Goal: Find specific page/section: Find specific page/section

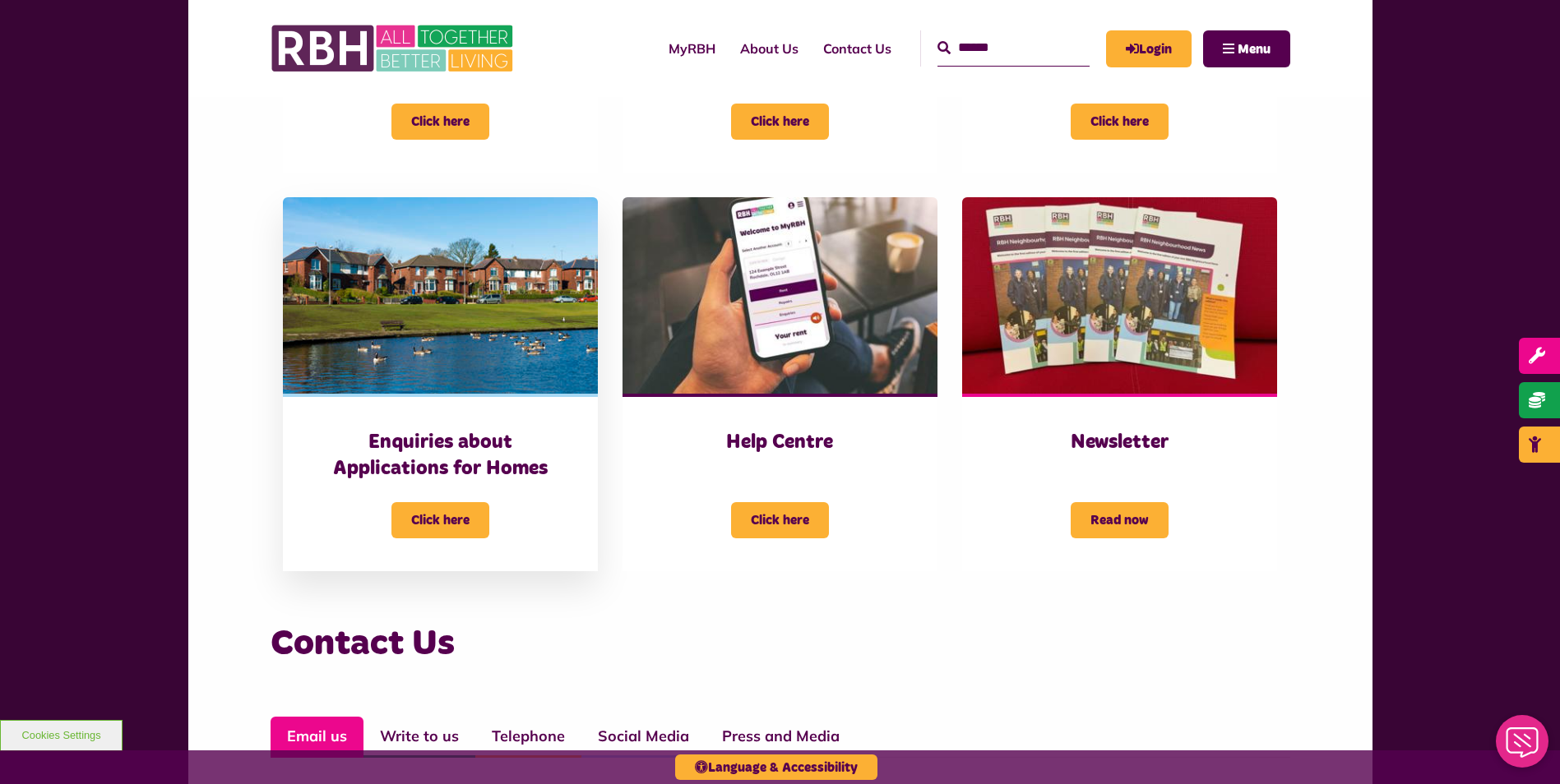
scroll to position [575, 0]
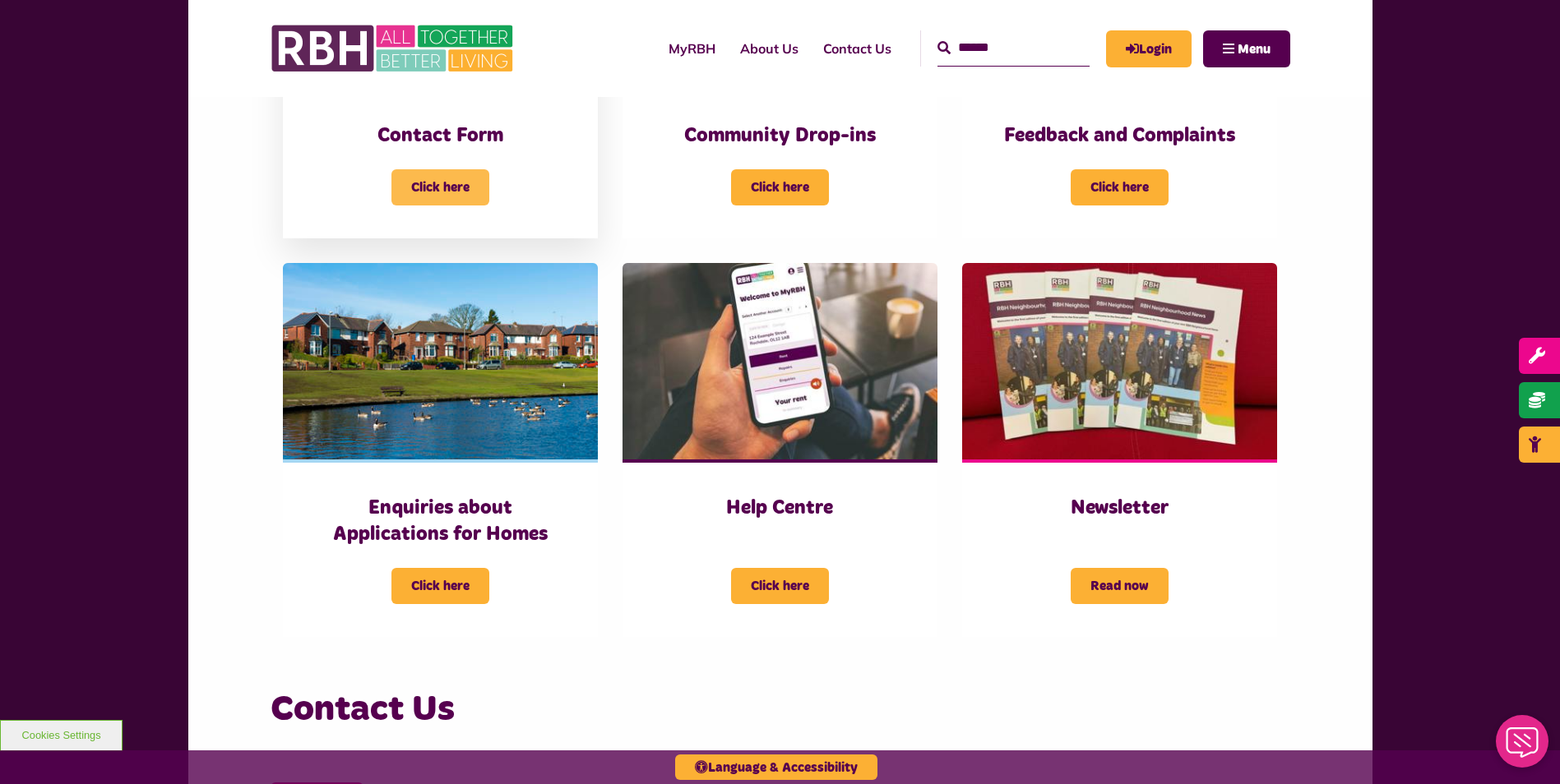
click at [425, 184] on span "Click here" at bounding box center [440, 187] width 98 height 36
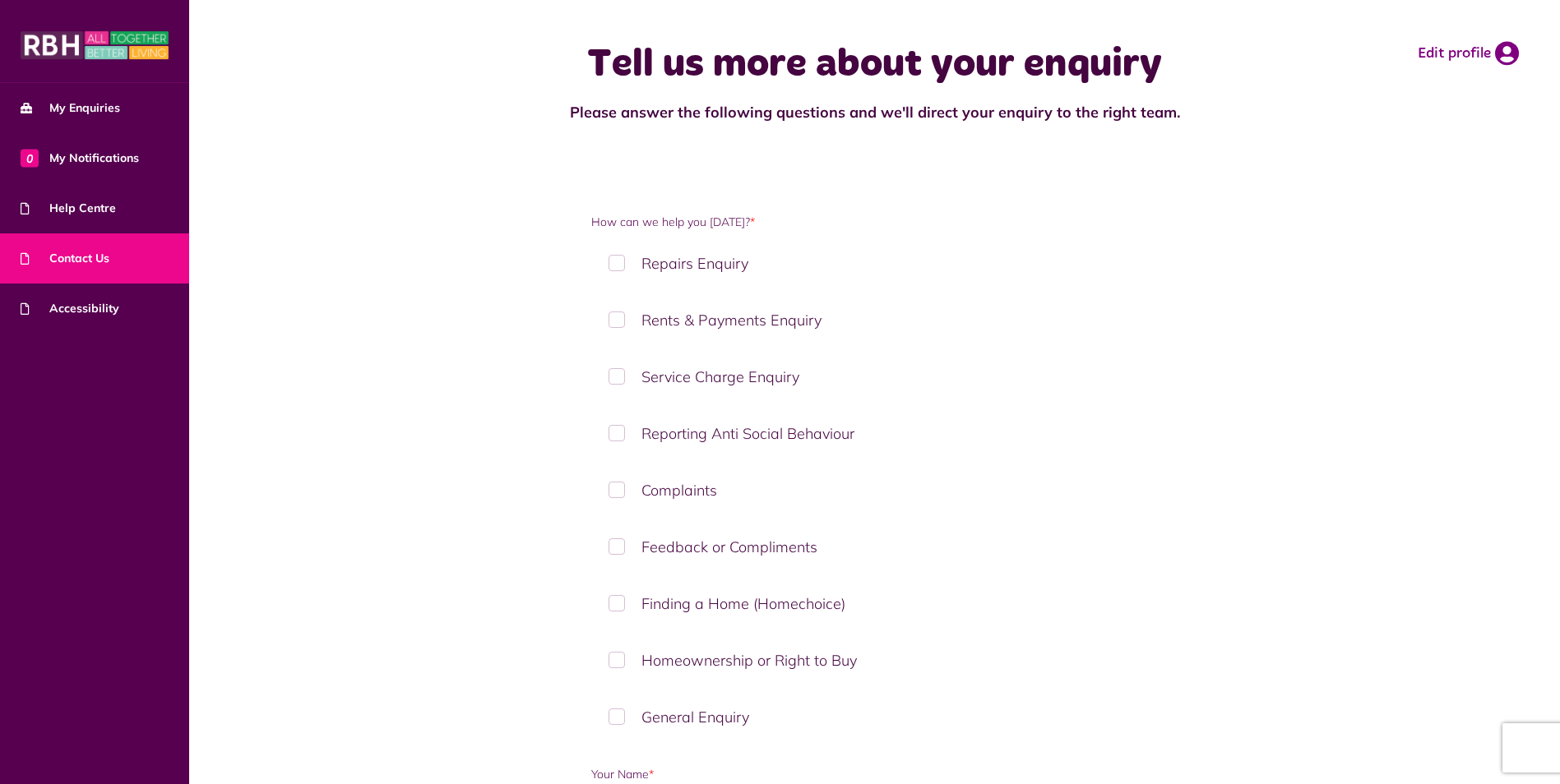
click at [478, 93] on div "Tell us more about your enquiry Please answer the following questions and we'll…" at bounding box center [875, 82] width 1338 height 132
click at [77, 254] on span "Contact Us" at bounding box center [64, 259] width 89 height 17
click at [54, 215] on span "Help Centre" at bounding box center [68, 208] width 95 height 17
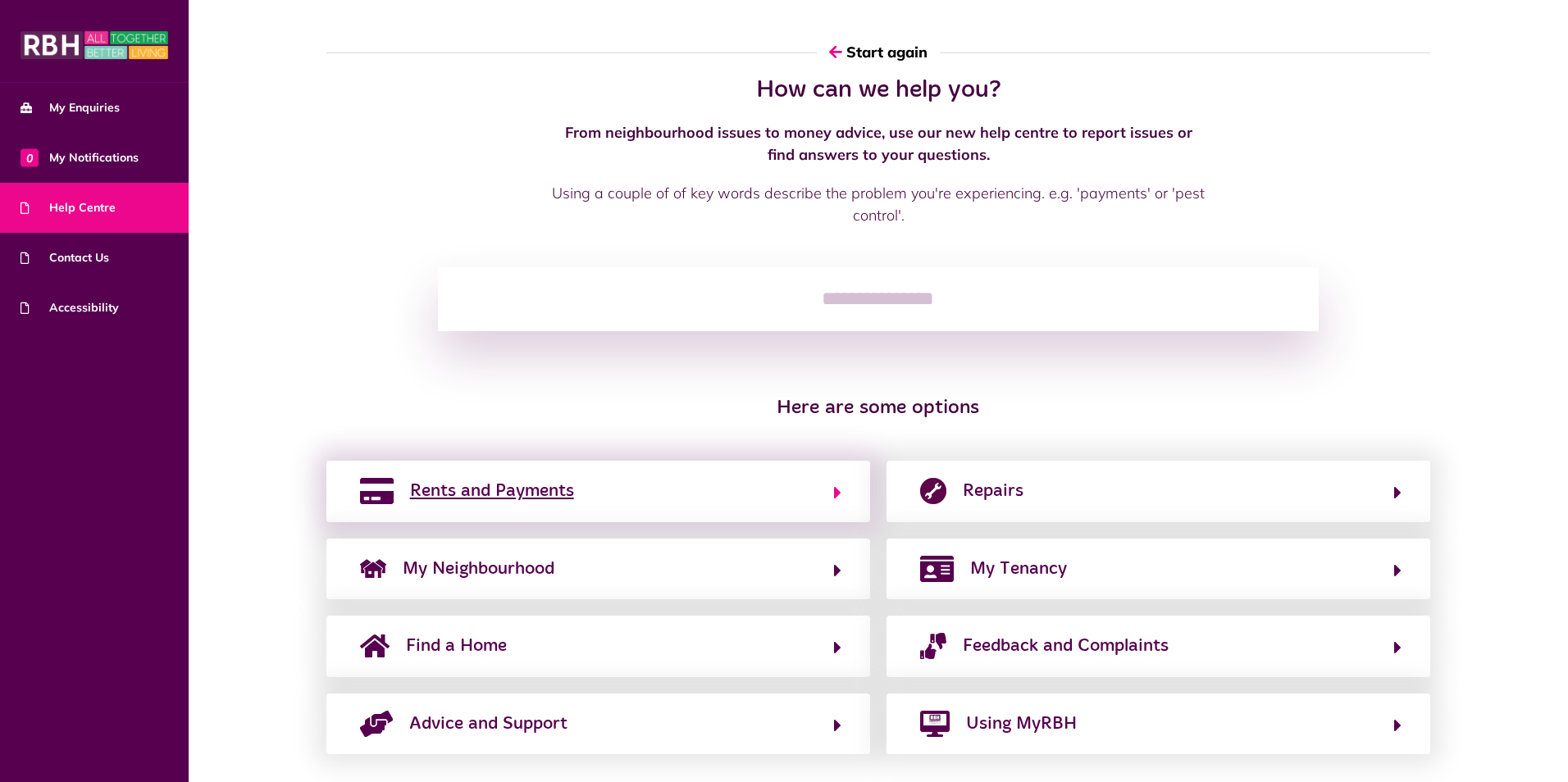
click at [740, 496] on button "Rents and Payments" at bounding box center [598, 491] width 486 height 28
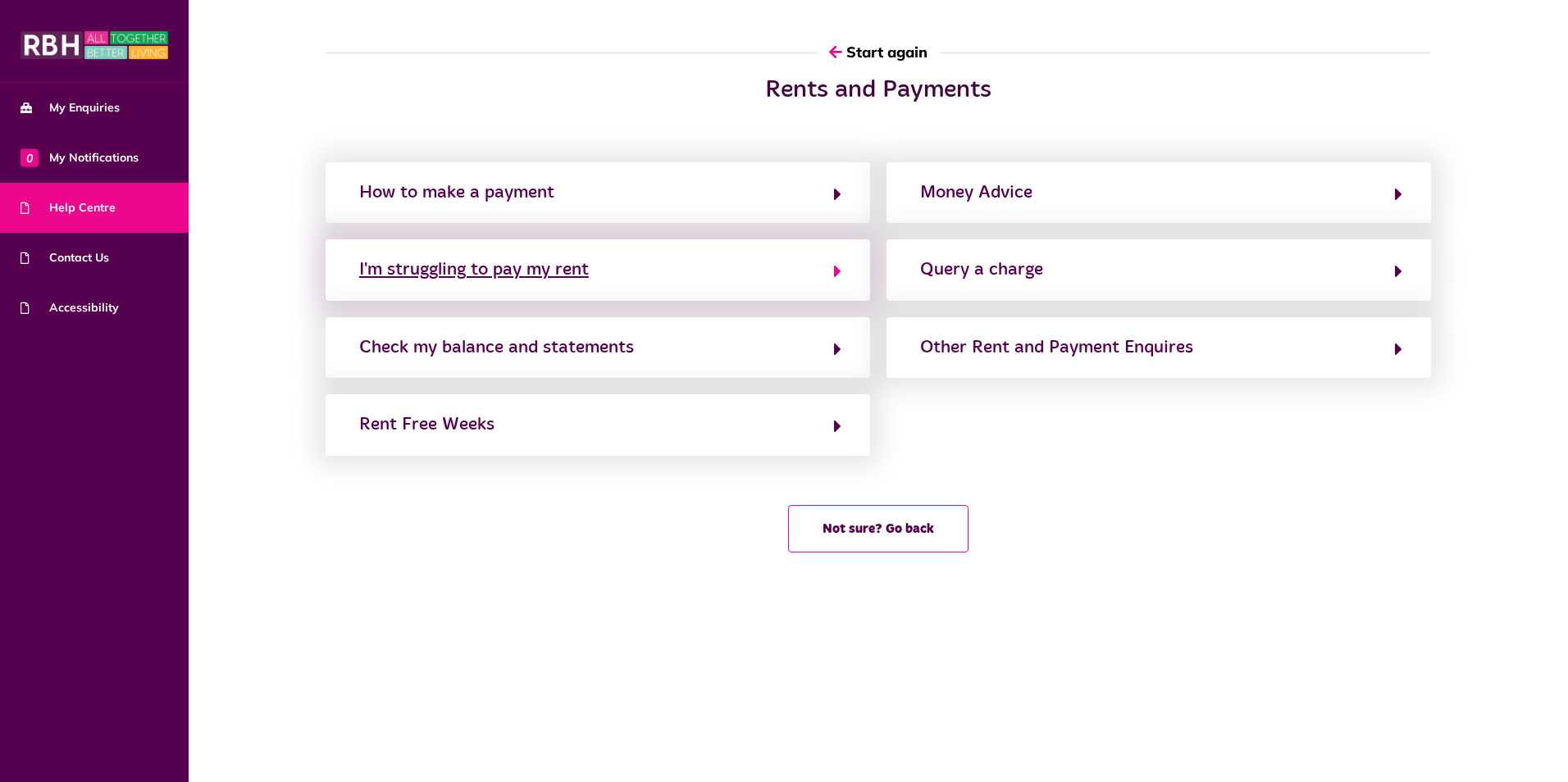
click at [834, 277] on icon "button" at bounding box center [837, 271] width 8 height 20
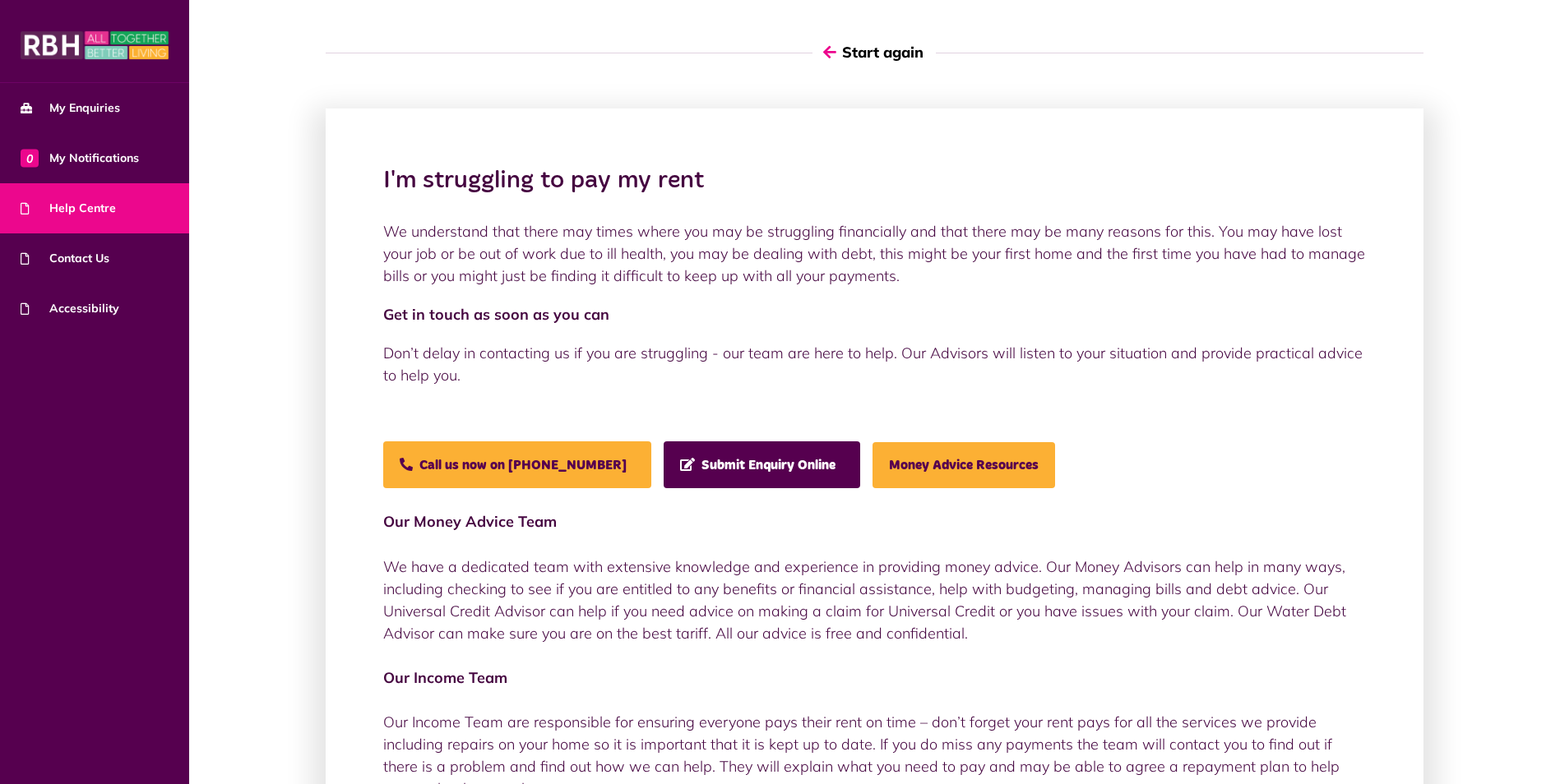
click at [831, 52] on icon "button" at bounding box center [829, 52] width 13 height 15
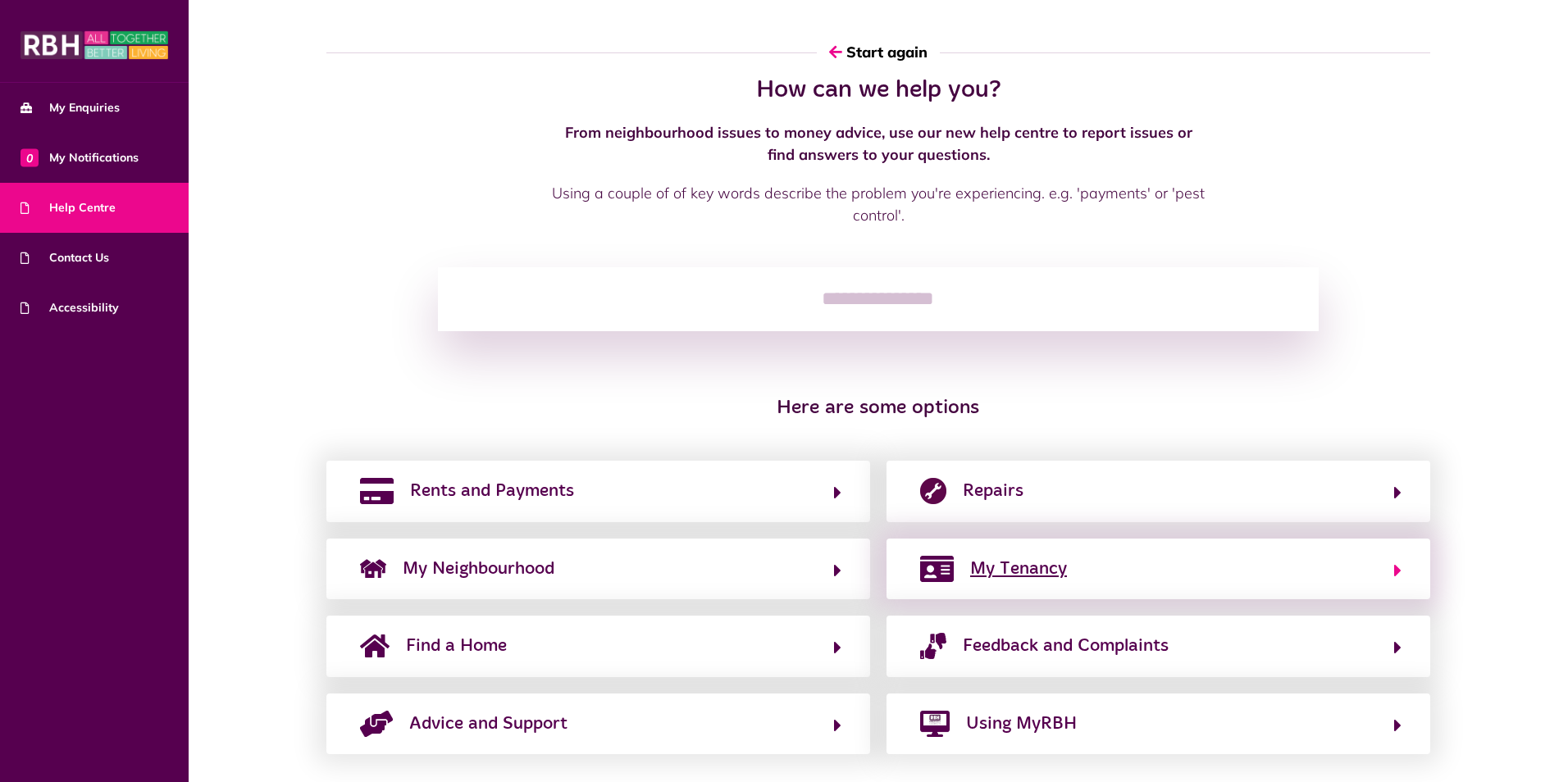
click at [1395, 568] on button "My Tenancy" at bounding box center [1158, 568] width 486 height 28
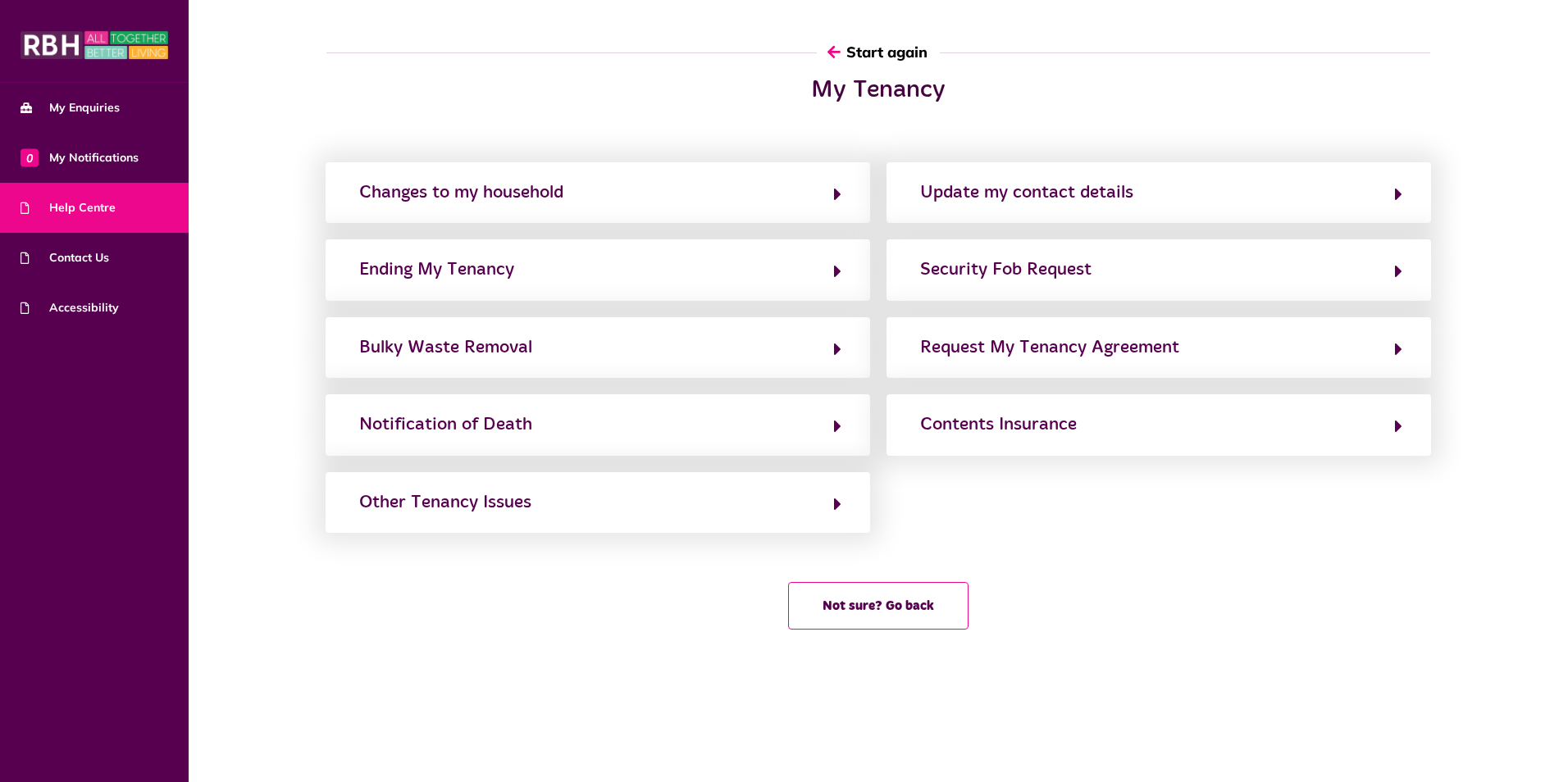
click at [842, 43] on button "Start again" at bounding box center [877, 51] width 123 height 47
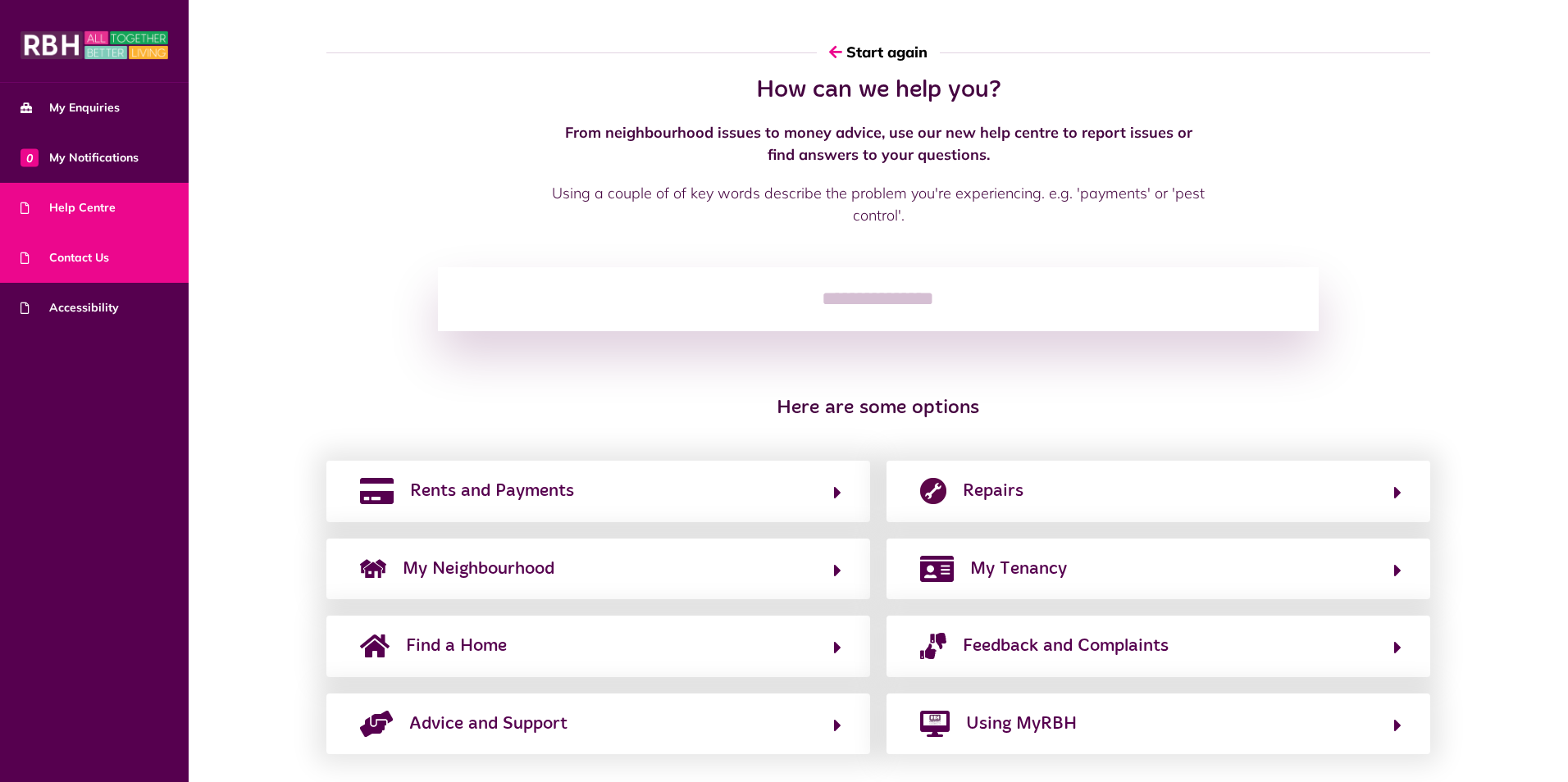
click at [38, 234] on link "Contact Us" at bounding box center [94, 258] width 189 height 50
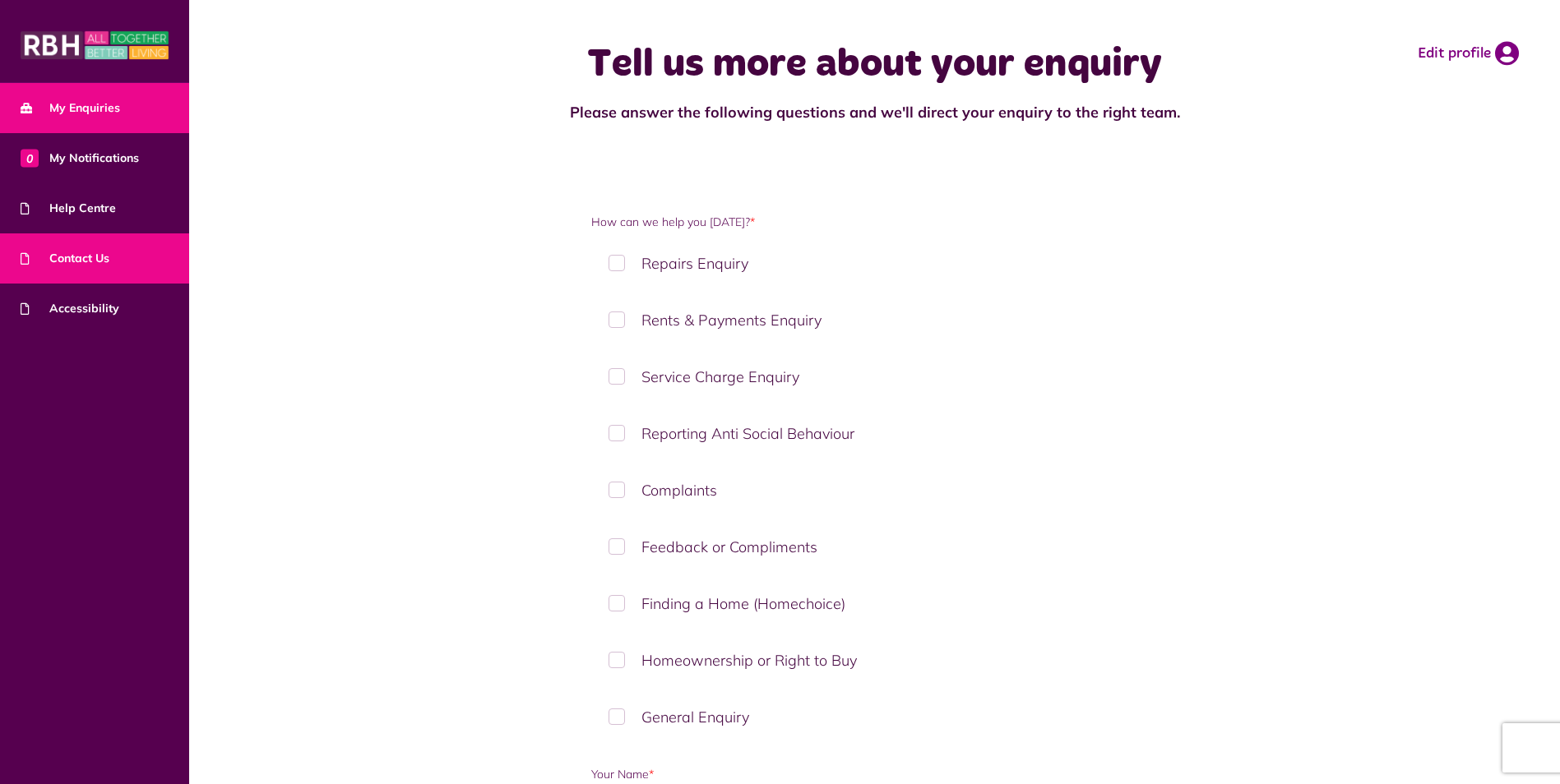
click at [86, 98] on link "My Enquiries" at bounding box center [95, 108] width 189 height 50
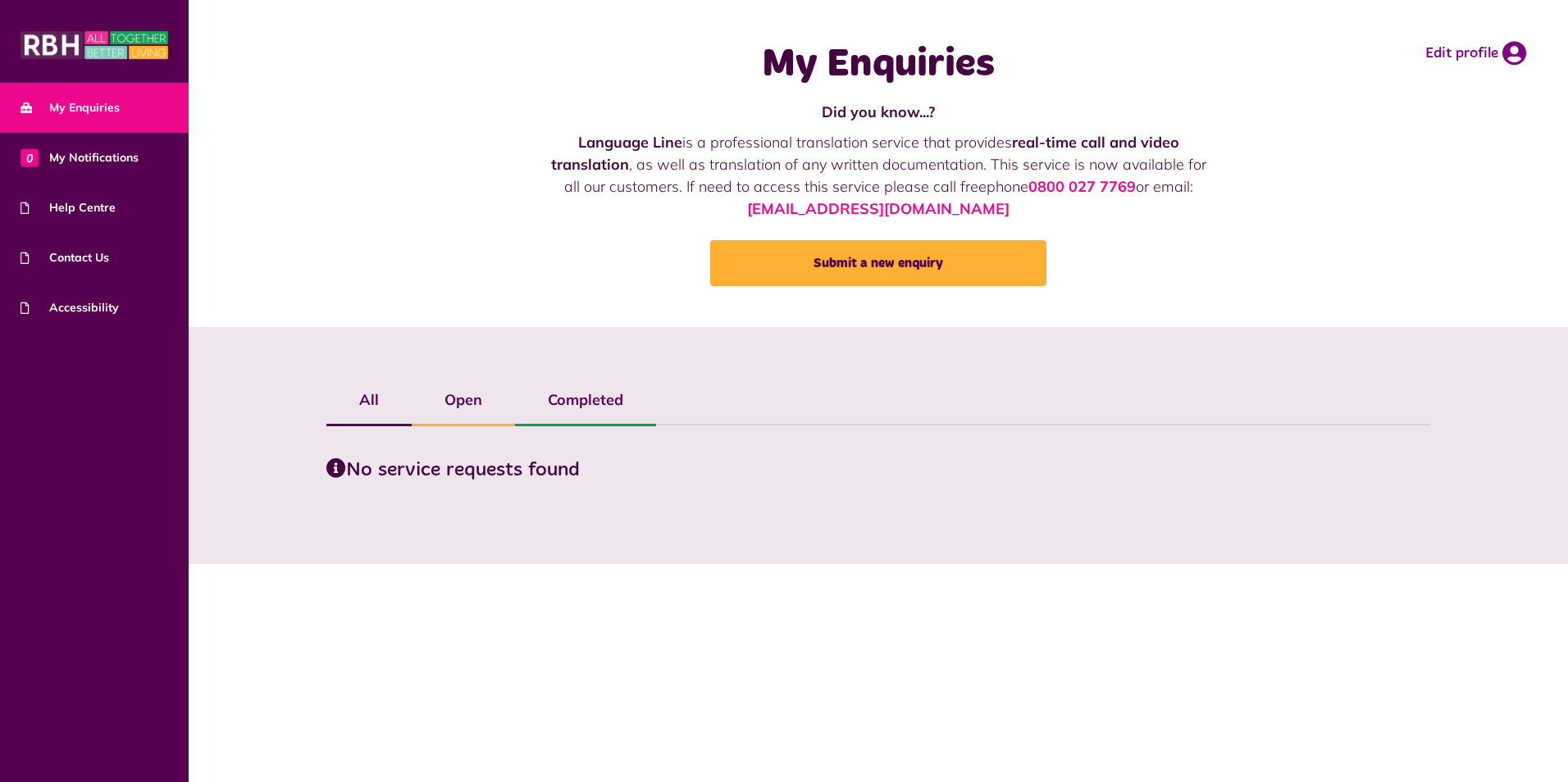
drag, startPoint x: 438, startPoint y: 392, endPoint x: 451, endPoint y: 394, distance: 13.2
click at [439, 392] on label "Open" at bounding box center [463, 400] width 103 height 47
